Goal: Navigation & Orientation: Find specific page/section

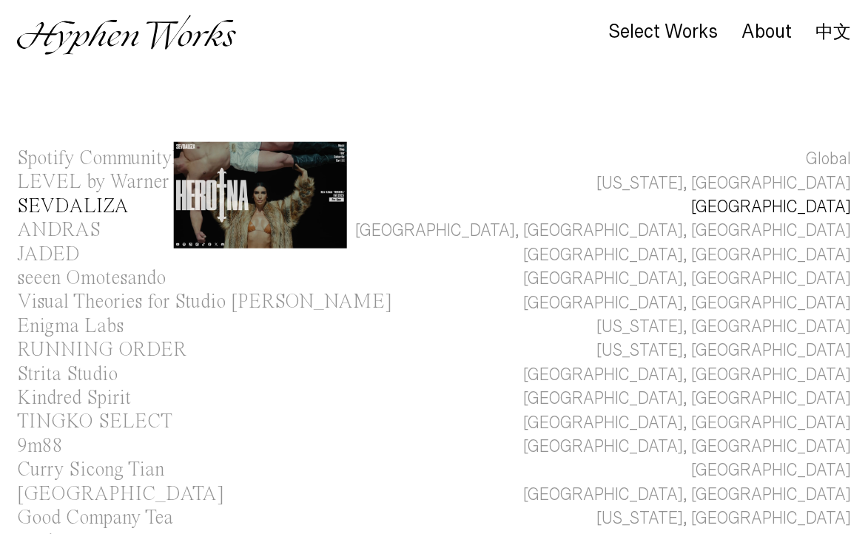
click at [108, 204] on div "SEVDALIZA" at bounding box center [73, 207] width 112 height 20
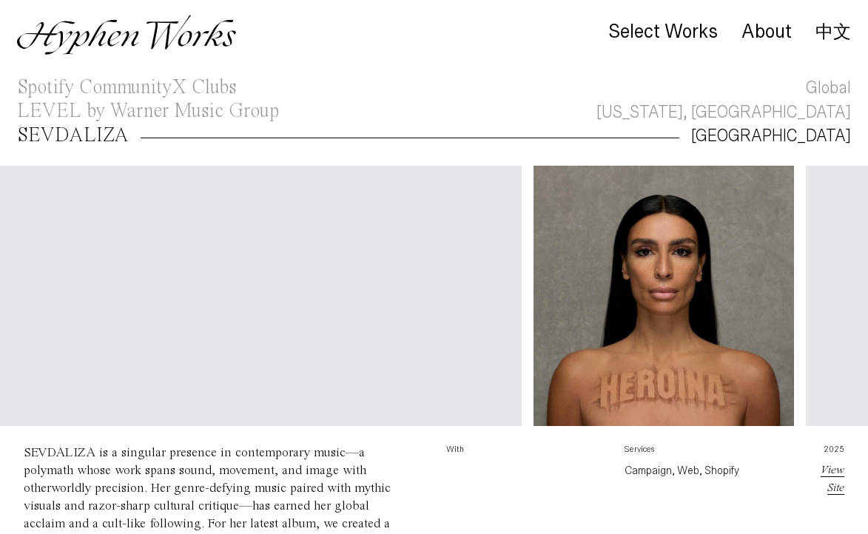
scroll to position [0, 19]
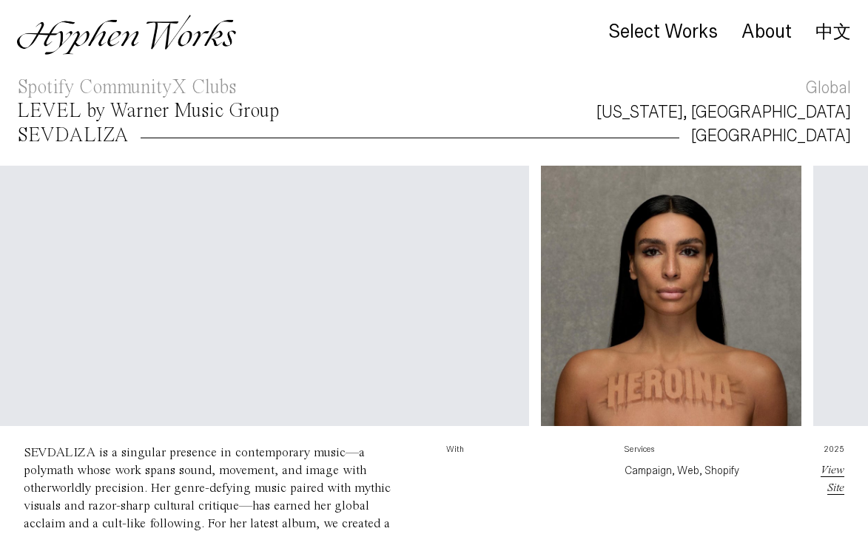
click at [170, 115] on div "LEVEL by Warner Music Group" at bounding box center [148, 111] width 262 height 20
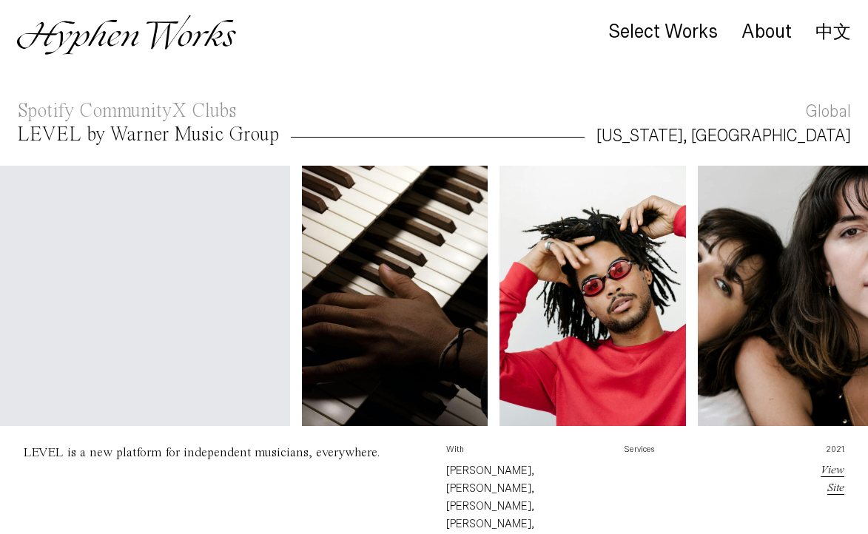
scroll to position [0, 372]
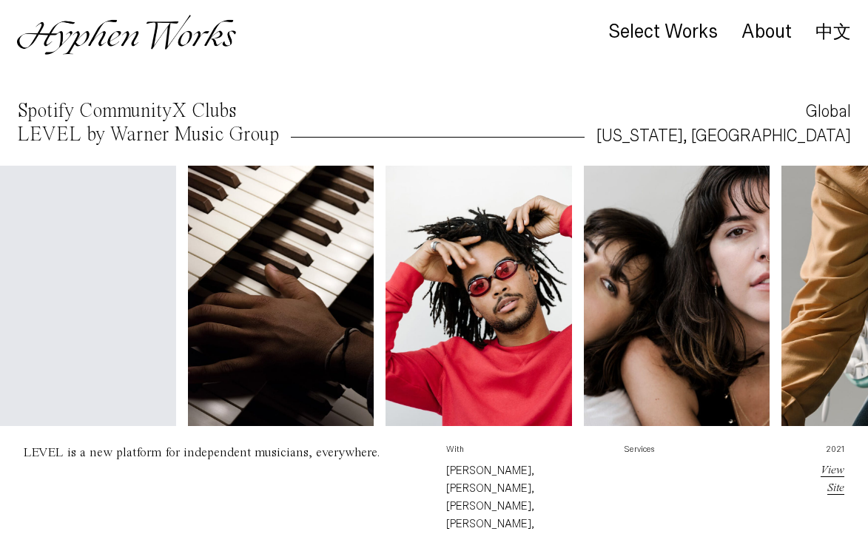
click at [162, 111] on div "Spotify CommunityX Clubs" at bounding box center [126, 111] width 219 height 20
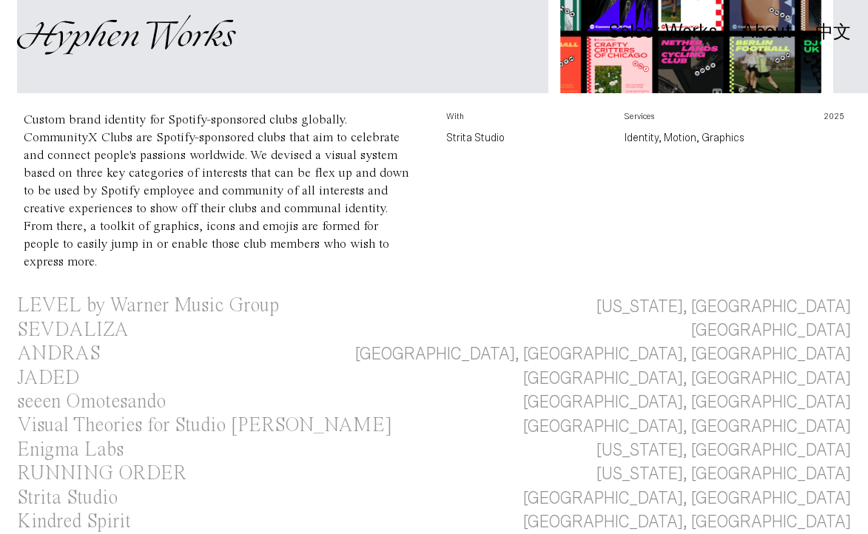
scroll to position [358, 0]
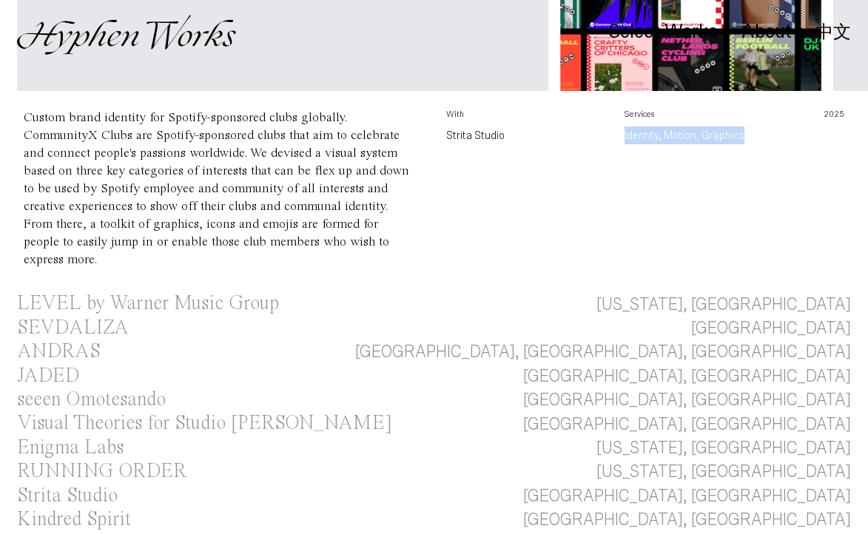
drag, startPoint x: 622, startPoint y: 137, endPoint x: 775, endPoint y: 137, distance: 152.5
click at [775, 137] on div "With Strita Studio Services Identity, Motion, Graphics 2025" at bounding box center [657, 201] width 423 height 184
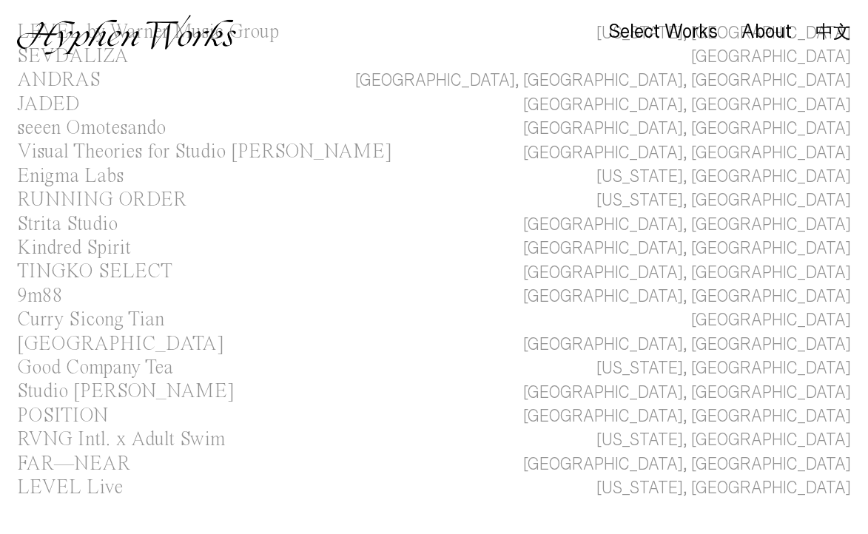
scroll to position [632, 0]
click at [580, 283] on link "9m88 [GEOGRAPHIC_DATA], [GEOGRAPHIC_DATA]" at bounding box center [434, 295] width 868 height 24
